Goal: Task Accomplishment & Management: Use online tool/utility

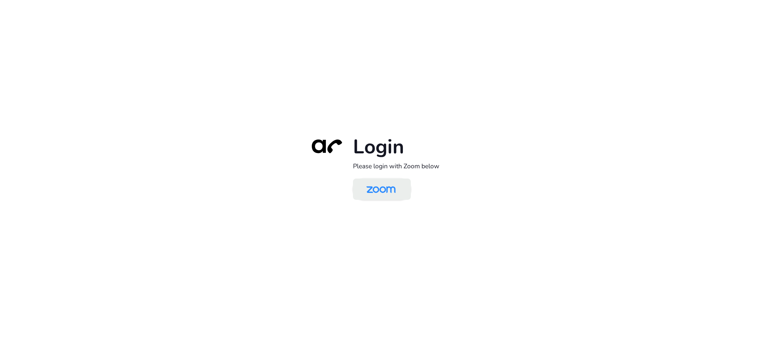
click at [391, 187] on img at bounding box center [381, 190] width 42 height 20
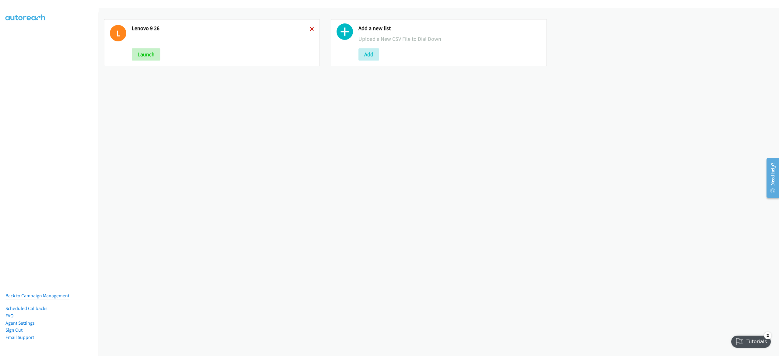
click at [310, 27] on icon at bounding box center [312, 29] width 4 height 4
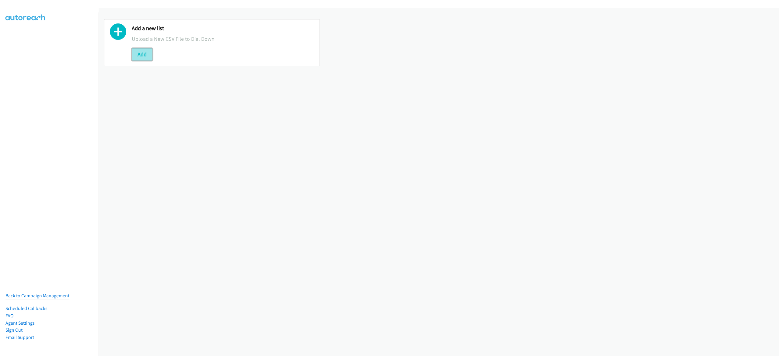
click at [148, 54] on button "Add" at bounding box center [142, 54] width 21 height 12
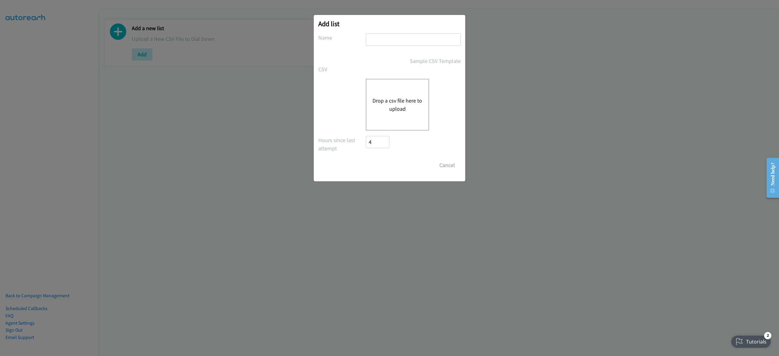
click at [374, 39] on input "text" at bounding box center [413, 39] width 95 height 12
type input "lenovo 9-29"
click at [417, 111] on button "Drop a csv file here to upload" at bounding box center [397, 104] width 50 height 16
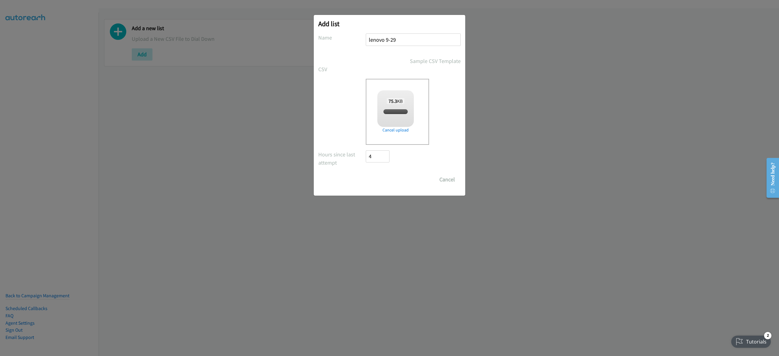
checkbox input "true"
click at [369, 177] on input "Save List" at bounding box center [382, 179] width 32 height 12
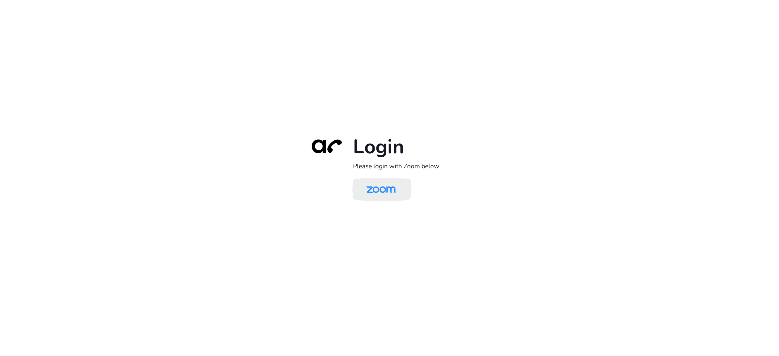
click at [385, 188] on img at bounding box center [381, 190] width 42 height 20
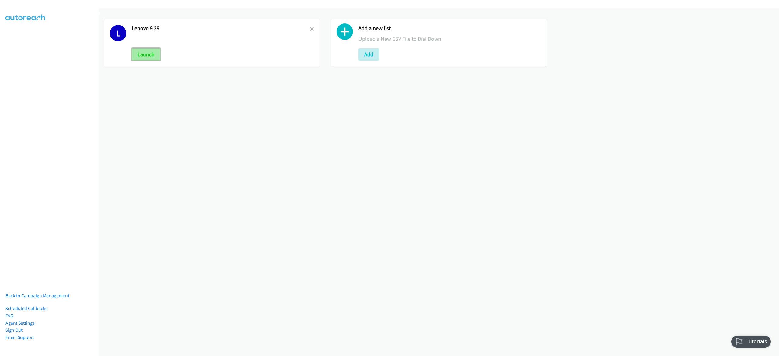
click at [148, 56] on button "Launch" at bounding box center [146, 54] width 29 height 12
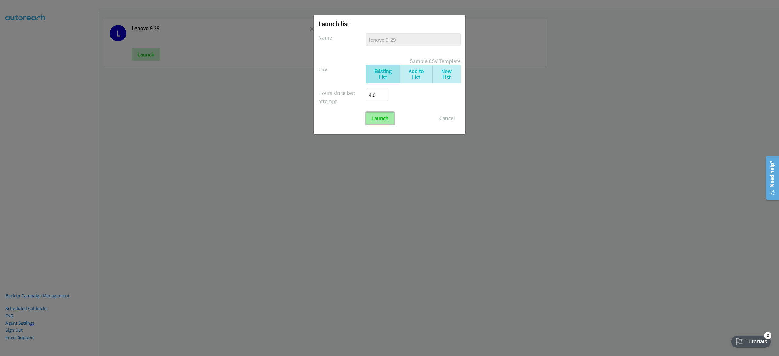
click at [381, 120] on input "Launch" at bounding box center [380, 118] width 29 height 12
